Goal: Task Accomplishment & Management: Use online tool/utility

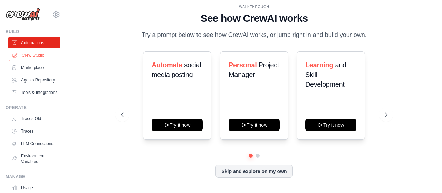
click at [27, 52] on link "Crew Studio" at bounding box center [35, 55] width 52 height 11
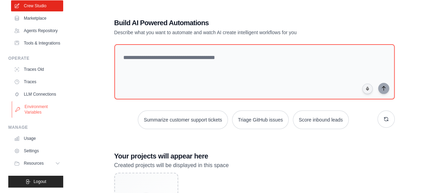
scroll to position [66, 0]
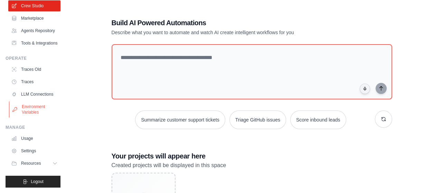
click at [34, 116] on link "Environment Variables" at bounding box center [35, 109] width 52 height 17
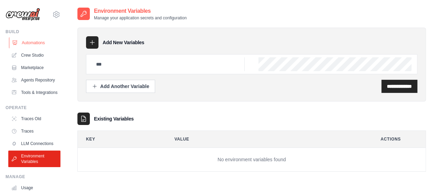
click at [20, 42] on link "Automations" at bounding box center [35, 42] width 52 height 11
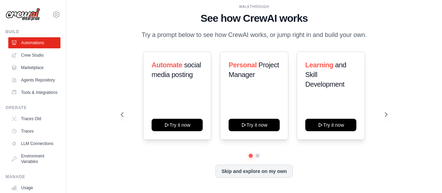
click at [239, 178] on div "WALKTHROUGH See how CrewAI works Try a prompt below to see how CrewAI works, or…" at bounding box center [254, 96] width 283 height 184
click at [240, 167] on button "Skip and explore on my own" at bounding box center [253, 170] width 77 height 13
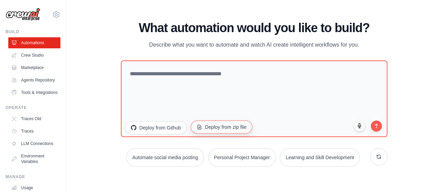
click at [218, 127] on button "Deploy from zip file" at bounding box center [222, 126] width 62 height 13
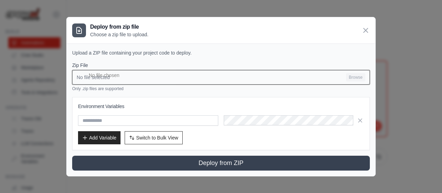
click at [179, 78] on input "No file selected Browse" at bounding box center [221, 77] width 298 height 14
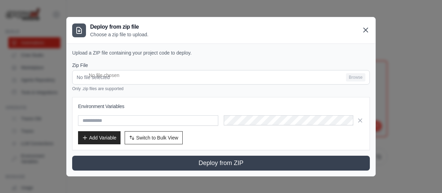
click at [362, 30] on icon at bounding box center [365, 30] width 8 height 8
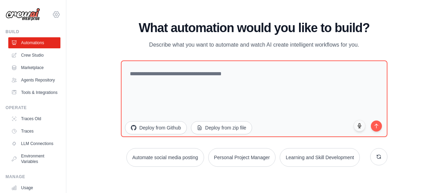
click at [52, 14] on icon at bounding box center [56, 14] width 8 height 8
click at [23, 11] on img at bounding box center [23, 14] width 35 height 13
click at [26, 16] on img at bounding box center [23, 14] width 35 height 13
